Goal: Navigation & Orientation: Understand site structure

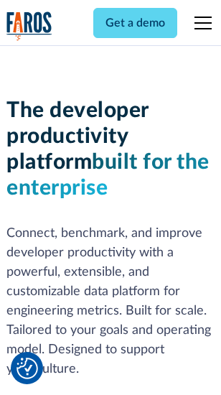
scroll to position [216, 0]
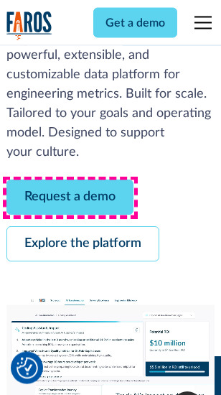
click at [70, 198] on link "Request a demo" at bounding box center [69, 197] width 127 height 35
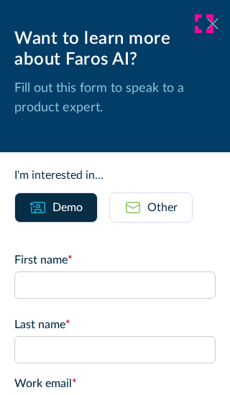
click at [207, 24] on icon at bounding box center [212, 23] width 11 height 11
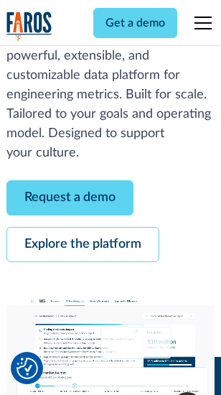
scroll to position [263, 0]
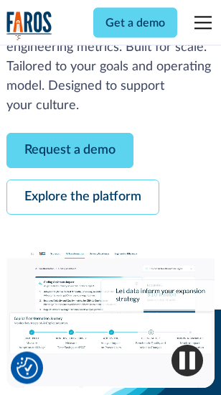
click at [83, 198] on link "Explore the platform" at bounding box center [82, 197] width 153 height 35
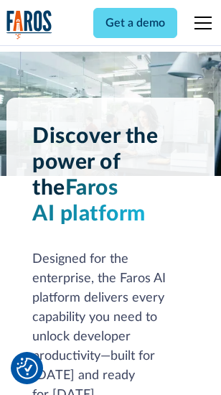
scroll to position [10948, 0]
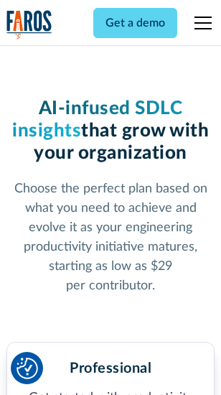
scroll to position [2283, 0]
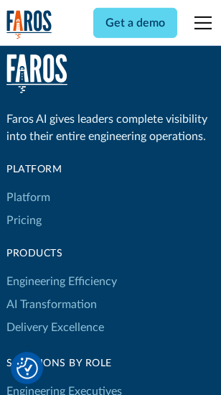
click at [28, 198] on link "Platform" at bounding box center [28, 197] width 44 height 23
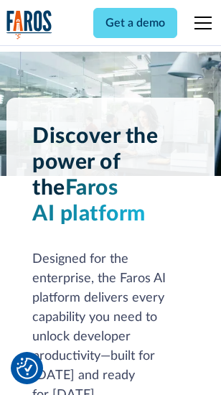
scroll to position [11409, 0]
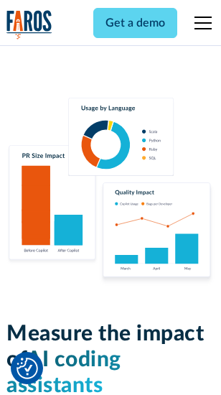
scroll to position [8974, 0]
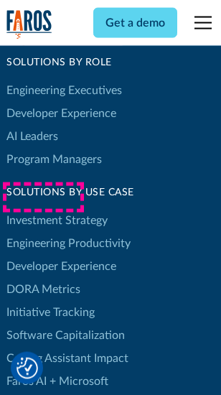
click at [43, 278] on link "DORA Metrics" at bounding box center [43, 289] width 74 height 23
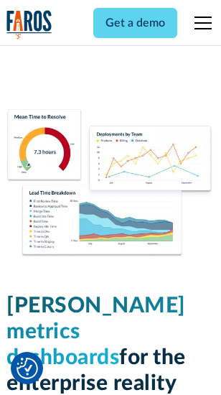
scroll to position [6365, 0]
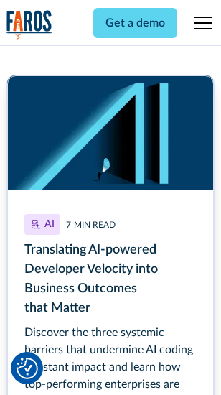
scroll to position [6439, 0]
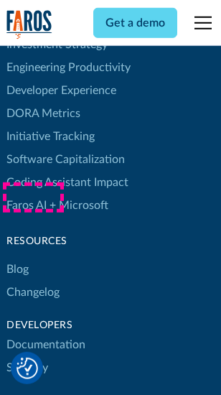
click at [33, 281] on link "Changelog" at bounding box center [32, 292] width 53 height 23
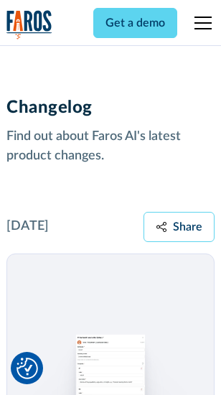
scroll to position [17620, 0]
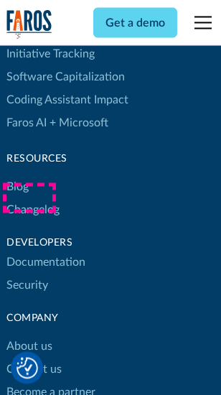
click at [29, 335] on link "About us" at bounding box center [29, 346] width 46 height 23
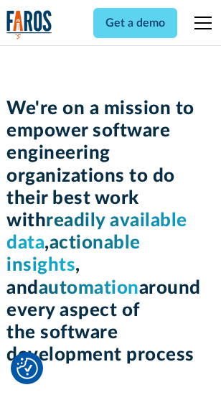
scroll to position [4973, 0]
